Goal: Task Accomplishment & Management: Use online tool/utility

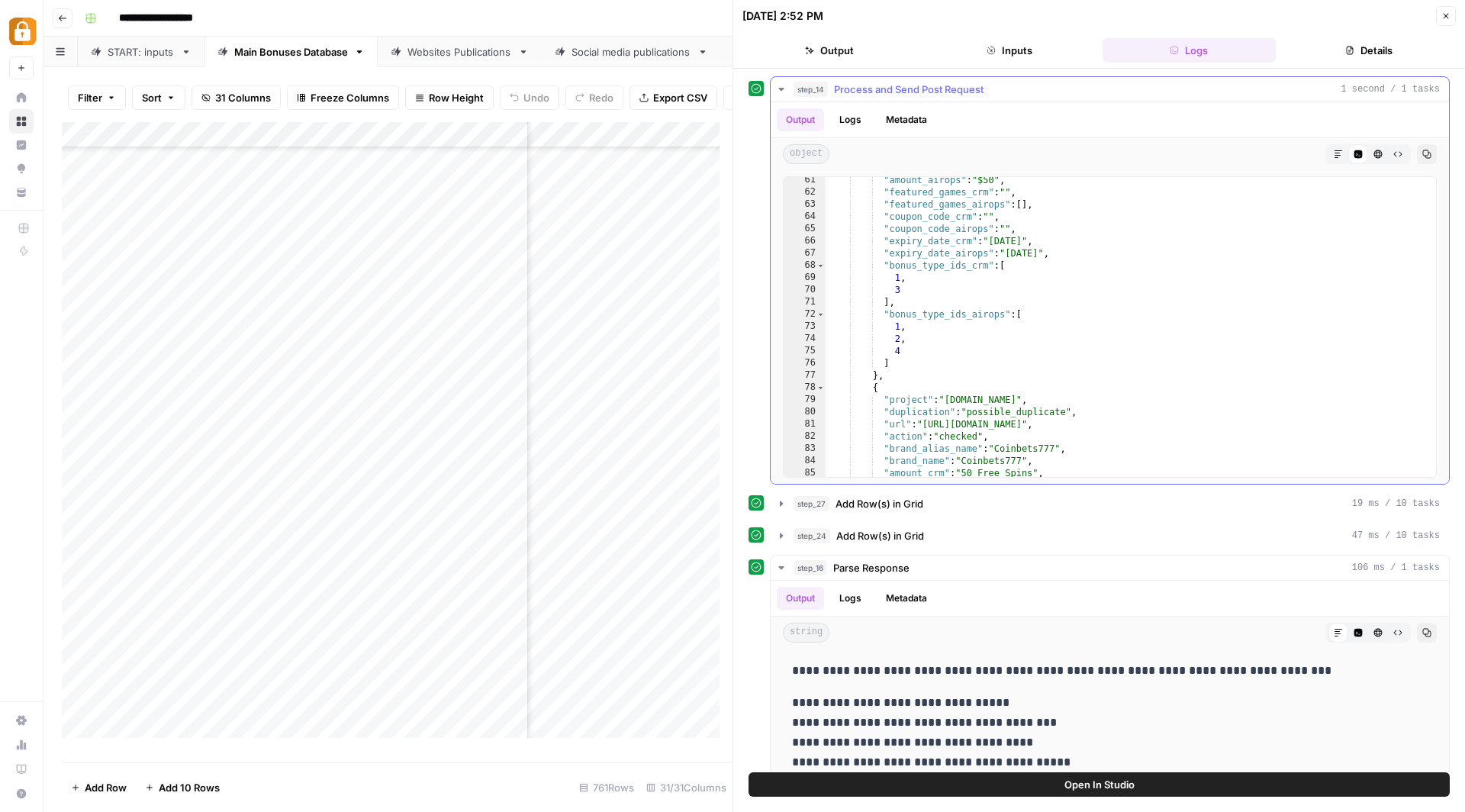
scroll to position [735, 0]
